Goal: Information Seeking & Learning: Learn about a topic

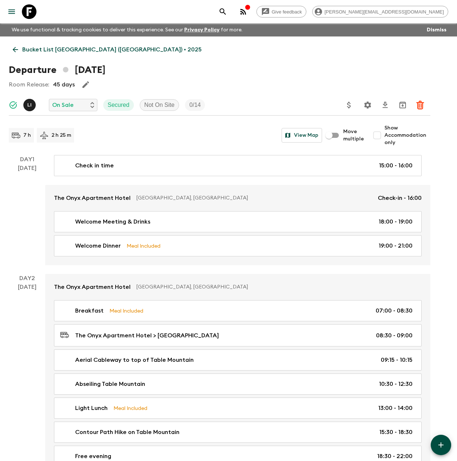
scroll to position [1670, 0]
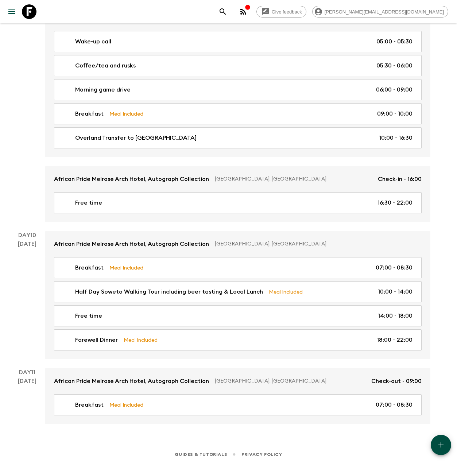
click at [28, 15] on icon at bounding box center [29, 11] width 15 height 15
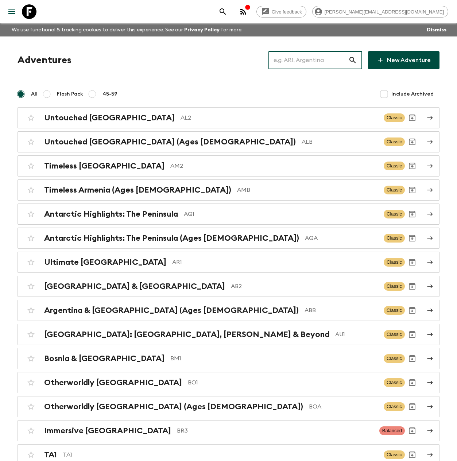
click at [323, 62] on input "text" at bounding box center [309, 60] width 80 height 20
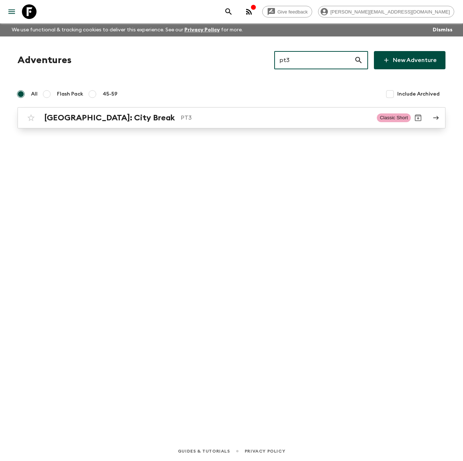
type input "pt3"
click at [85, 116] on h2 "[GEOGRAPHIC_DATA]: City Break" at bounding box center [109, 117] width 131 height 9
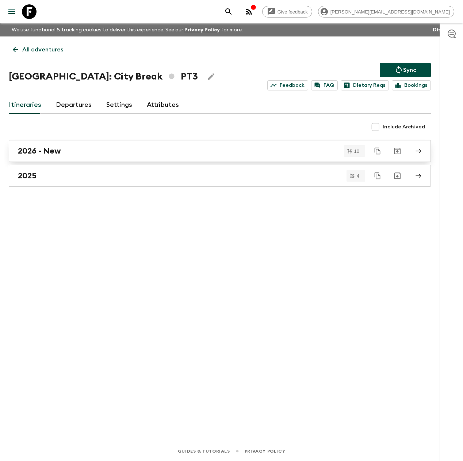
click at [65, 149] on div "2026 - New" at bounding box center [213, 150] width 390 height 9
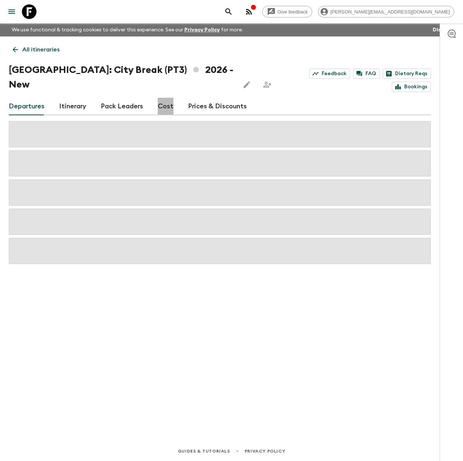
click at [164, 98] on link "Cost" at bounding box center [166, 107] width 16 height 18
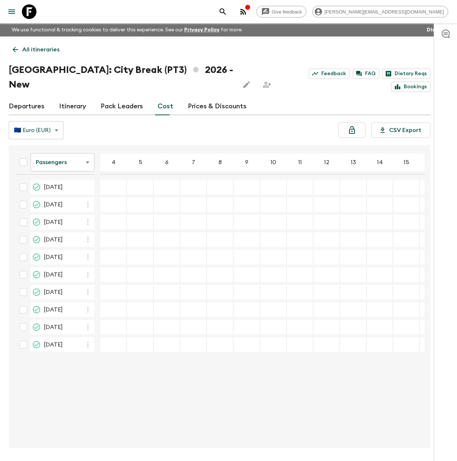
click at [9, 11] on icon "menu" at bounding box center [11, 11] width 7 height 4
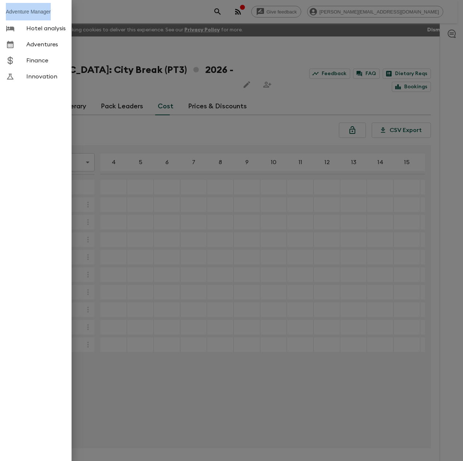
drag, startPoint x: 55, startPoint y: 13, endPoint x: 2, endPoint y: 12, distance: 52.9
click at [2, 12] on li "Adventure Manager" at bounding box center [36, 12] width 72 height 18
copy li "Adventure Manager"
click at [136, 15] on div at bounding box center [231, 230] width 463 height 461
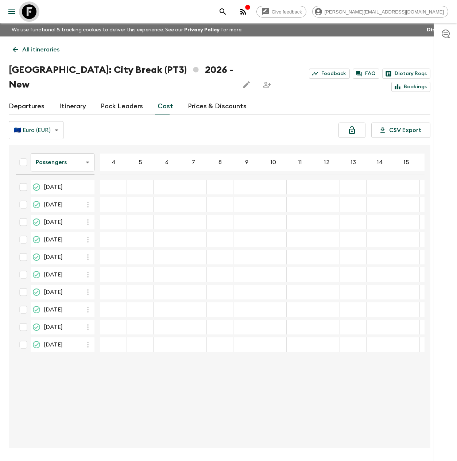
click at [27, 10] on icon at bounding box center [29, 11] width 15 height 15
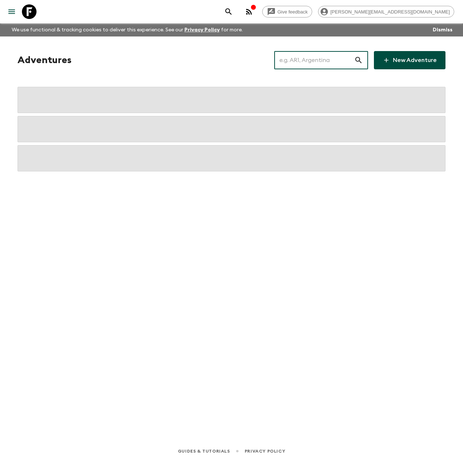
click at [312, 60] on input "text" at bounding box center [314, 60] width 80 height 20
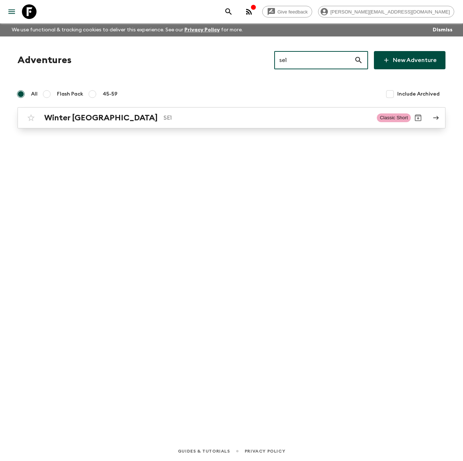
type input "se1"
click at [88, 119] on h2 "Winter [GEOGRAPHIC_DATA]" at bounding box center [101, 117] width 114 height 9
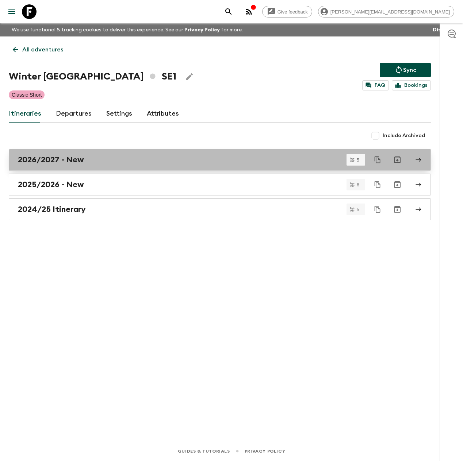
click at [101, 162] on div "2026/2027 - New" at bounding box center [213, 159] width 390 height 9
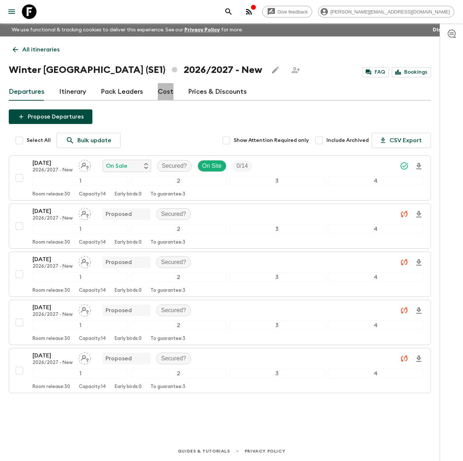
click at [163, 90] on link "Cost" at bounding box center [166, 92] width 16 height 18
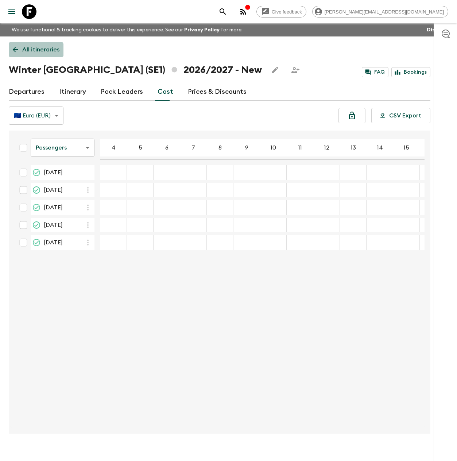
click at [17, 50] on icon at bounding box center [15, 50] width 8 height 8
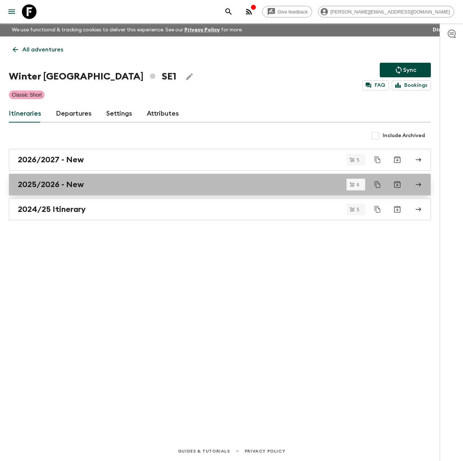
click at [59, 184] on h2 "2025/2026 - New" at bounding box center [51, 184] width 66 height 9
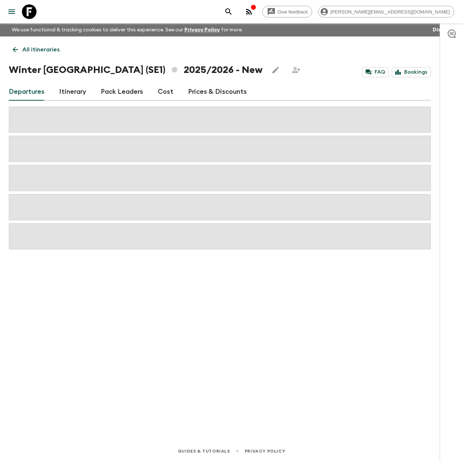
click at [158, 92] on link "Cost" at bounding box center [166, 92] width 16 height 18
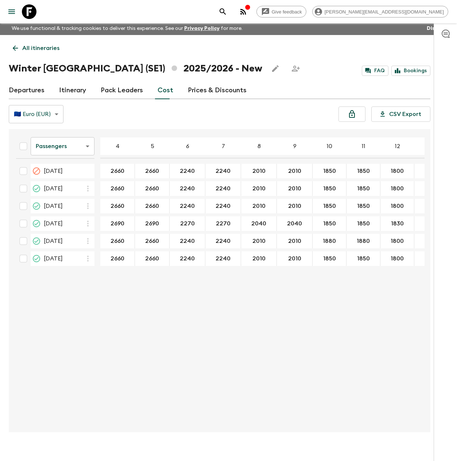
scroll to position [3, 0]
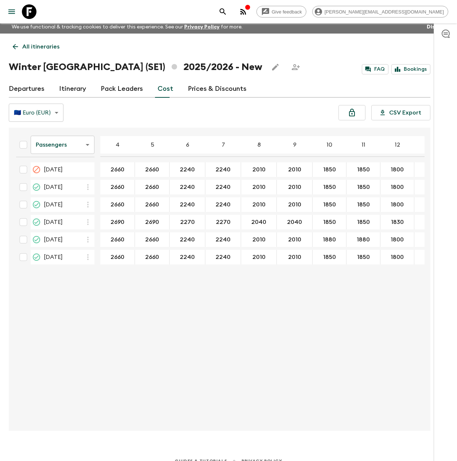
click at [30, 16] on icon at bounding box center [29, 11] width 15 height 15
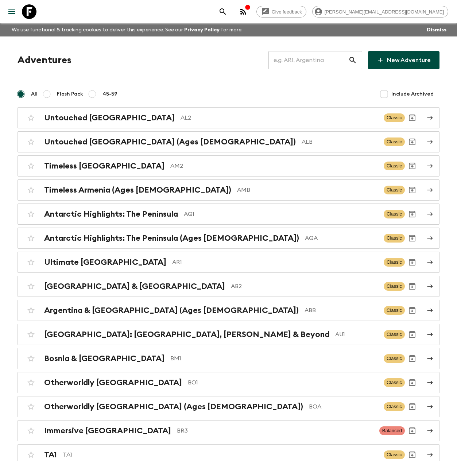
click at [315, 61] on input "text" at bounding box center [309, 60] width 80 height 20
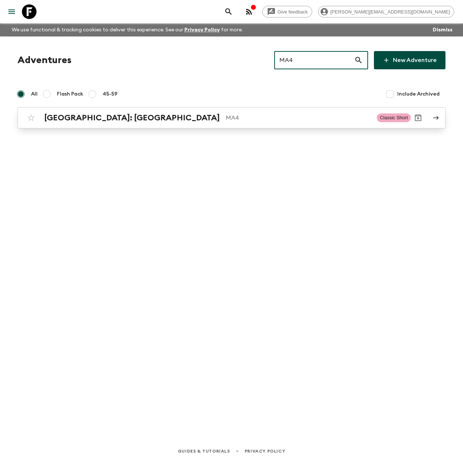
type input "MA4"
click at [121, 122] on h2 "[GEOGRAPHIC_DATA]: [GEOGRAPHIC_DATA]" at bounding box center [132, 117] width 176 height 9
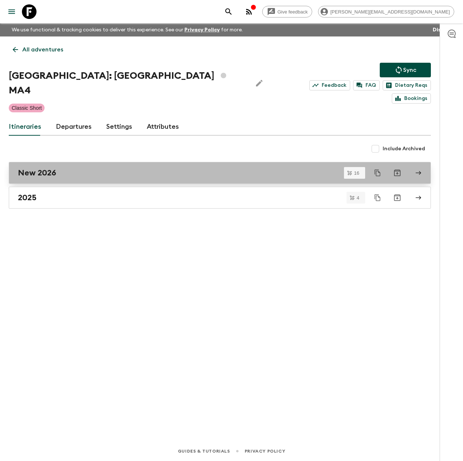
click at [57, 168] on div "New 2026" at bounding box center [213, 172] width 390 height 9
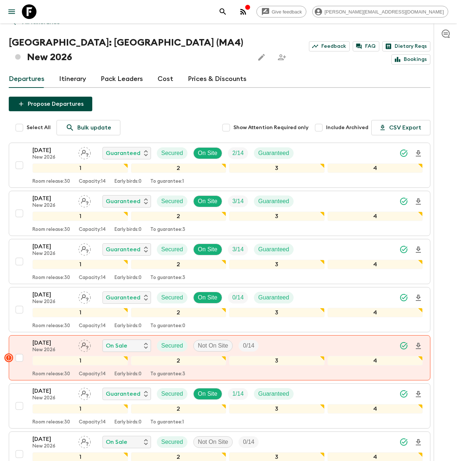
scroll to position [16, 0]
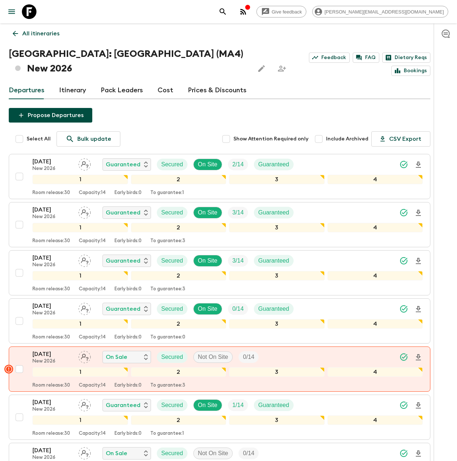
click at [34, 14] on icon at bounding box center [29, 11] width 15 height 15
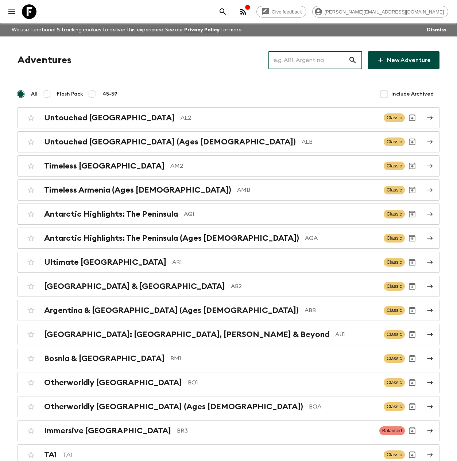
click at [307, 57] on input "text" at bounding box center [309, 60] width 80 height 20
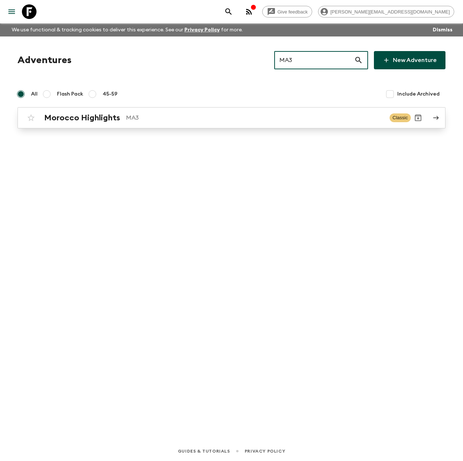
type input "MA3"
click at [132, 117] on p "MA3" at bounding box center [255, 118] width 258 height 9
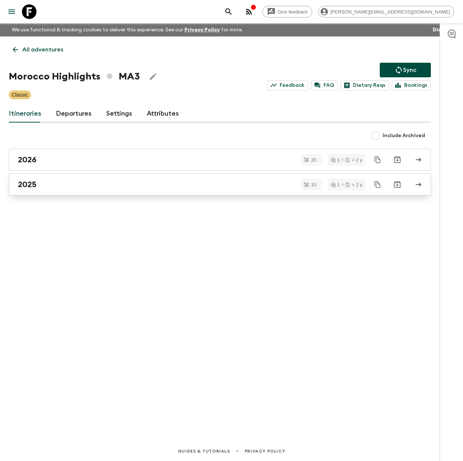
click at [49, 183] on div "2025" at bounding box center [213, 184] width 390 height 9
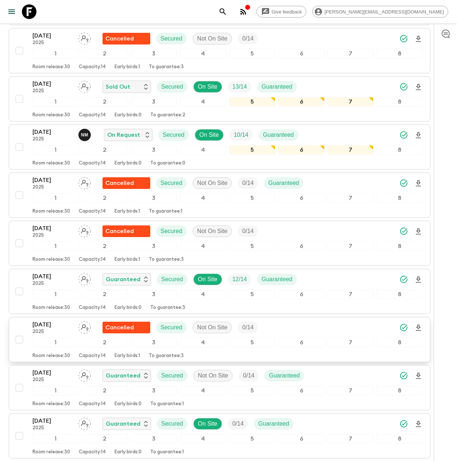
scroll to position [178, 0]
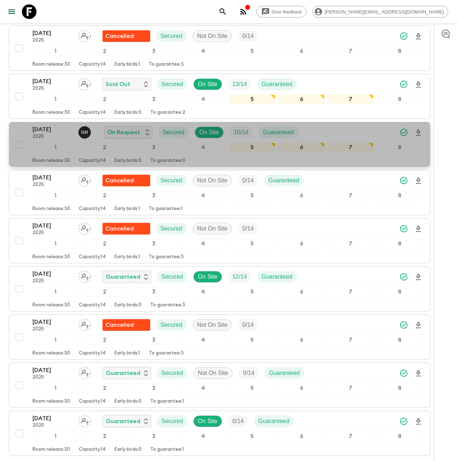
click at [43, 127] on p "[DATE]" at bounding box center [52, 129] width 40 height 9
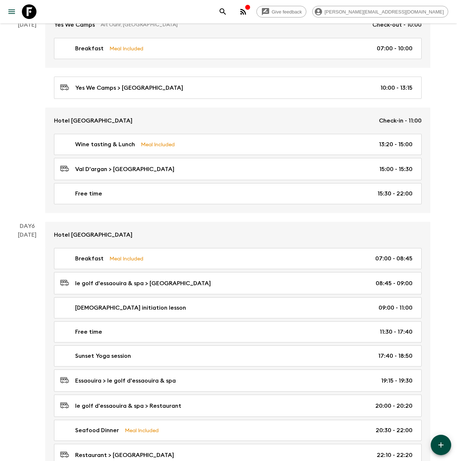
scroll to position [1027, 0]
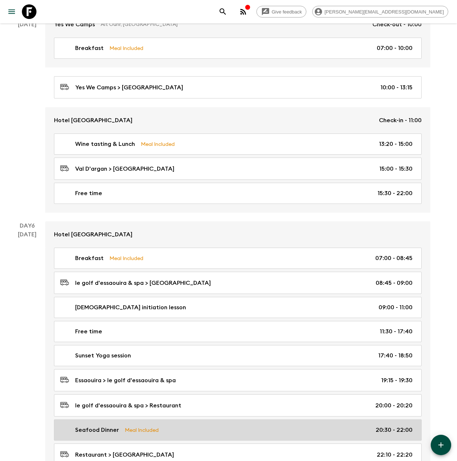
click at [112, 426] on p "Seafood Dinner" at bounding box center [97, 430] width 44 height 9
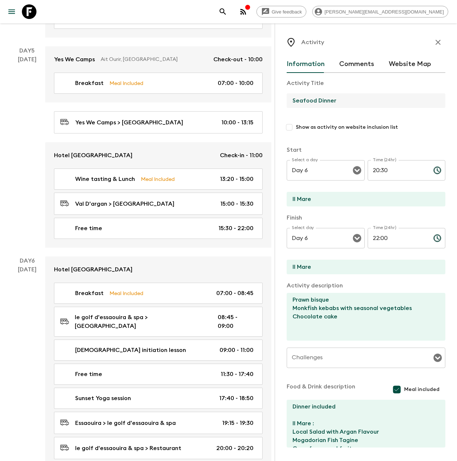
drag, startPoint x: 309, startPoint y: 99, endPoint x: 283, endPoint y: 97, distance: 26.3
click at [283, 97] on div "Activity Information Comments Website Map Activity Title Seafood Dinner Show as…" at bounding box center [366, 253] width 182 height 461
click at [436, 42] on icon "button" at bounding box center [438, 42] width 5 height 5
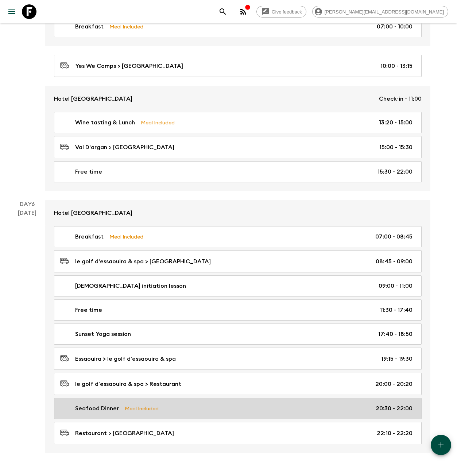
scroll to position [1049, 0]
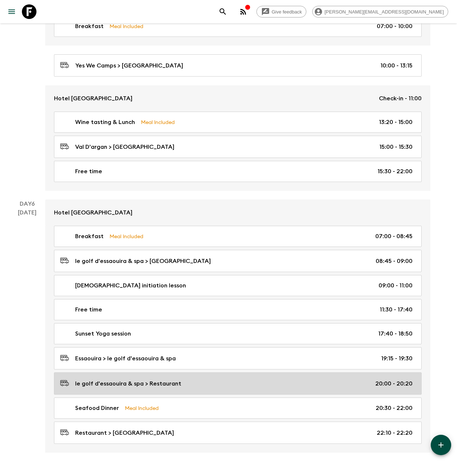
click at [180, 381] on div "le golf d'essaouira & spa > Restaurant 20:00 - 20:20" at bounding box center [236, 384] width 353 height 10
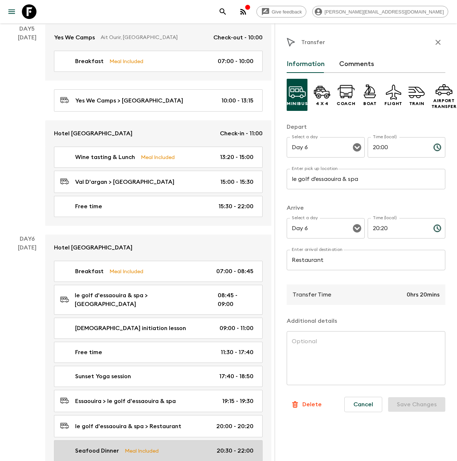
click at [166, 441] on link "Seafood Dinner Meal Included 20:30 - 22:00" at bounding box center [158, 451] width 209 height 21
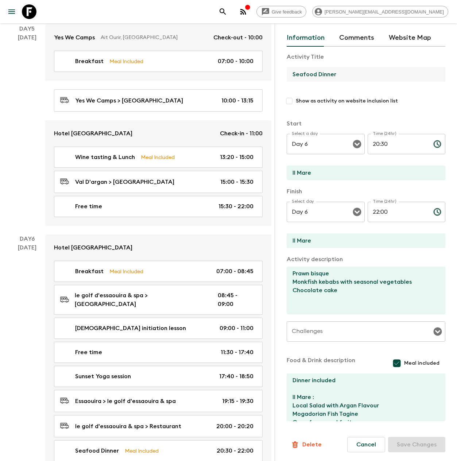
drag, startPoint x: 345, startPoint y: 76, endPoint x: 290, endPoint y: 73, distance: 55.2
click at [290, 73] on input "Seafood Dinner" at bounding box center [363, 74] width 153 height 15
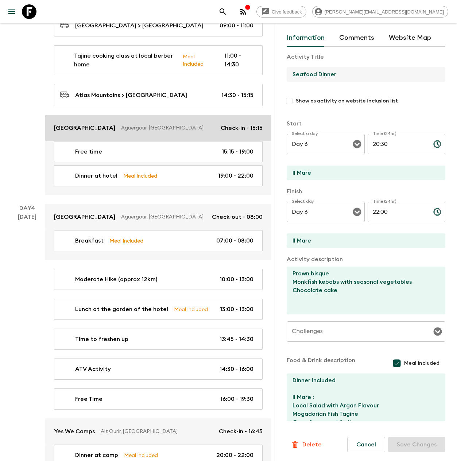
scroll to position [646, 0]
